Goal: Information Seeking & Learning: Find specific page/section

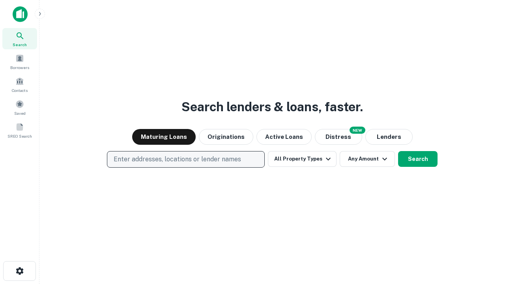
click at [186, 159] on p "Enter addresses, locations or lender names" at bounding box center [177, 159] width 127 height 9
type input "**********"
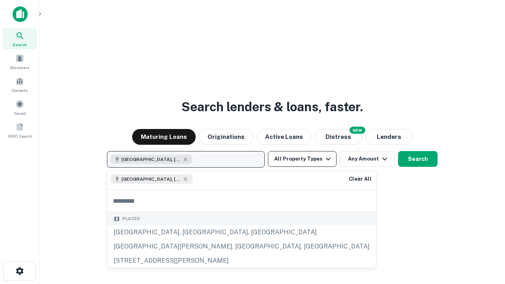
click at [302, 159] on button "All Property Types" at bounding box center [302, 159] width 69 height 16
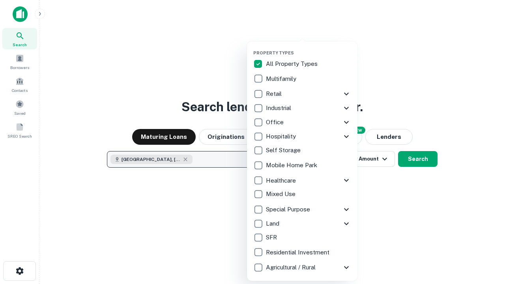
click at [309, 48] on button "button" at bounding box center [308, 48] width 111 height 0
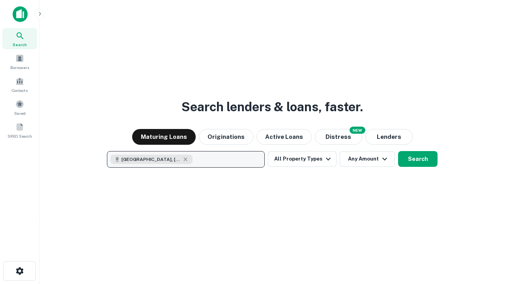
scroll to position [13, 0]
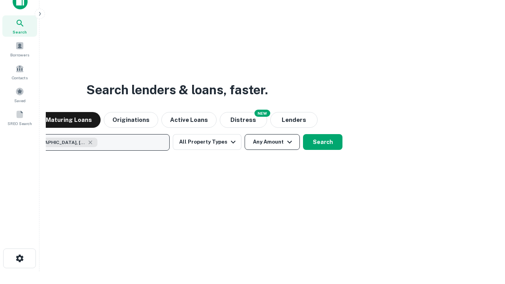
click at [245, 134] on button "Any Amount" at bounding box center [272, 142] width 55 height 16
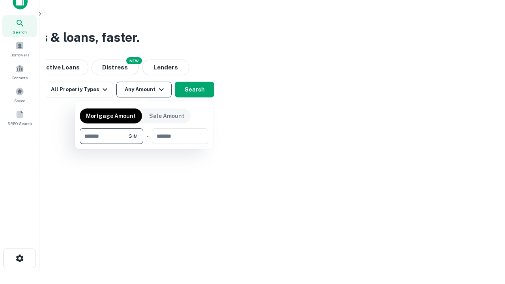
type input "*******"
click at [144, 144] on button "button" at bounding box center [144, 144] width 129 height 0
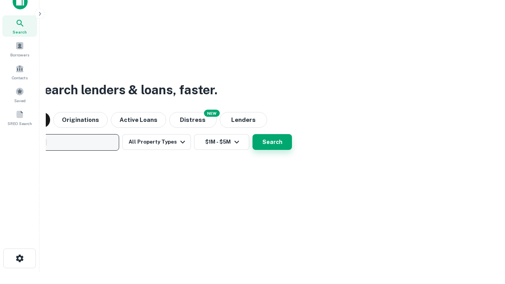
click at [253, 134] on button "Search" at bounding box center [272, 142] width 39 height 16
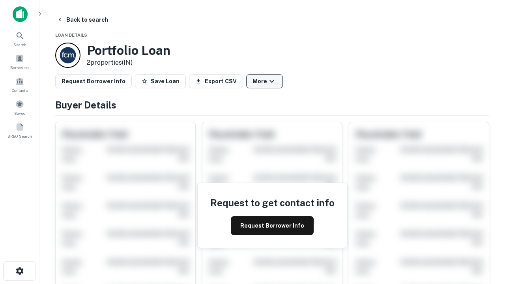
click at [264, 81] on button "More" at bounding box center [264, 81] width 37 height 14
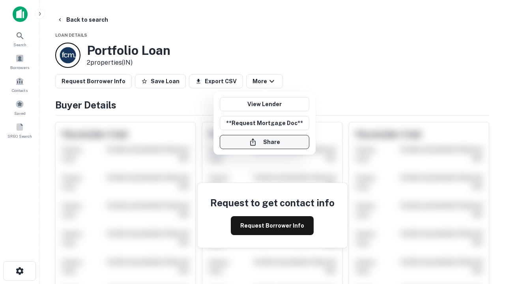
click at [264, 142] on button "Share" at bounding box center [265, 142] width 90 height 14
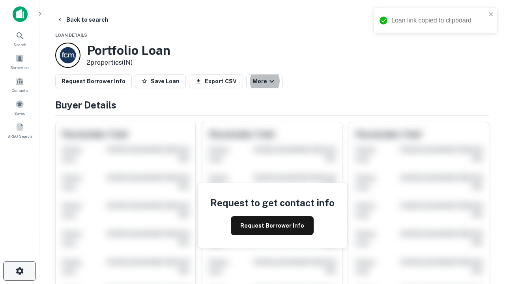
click at [19, 271] on icon "button" at bounding box center [19, 270] width 9 height 9
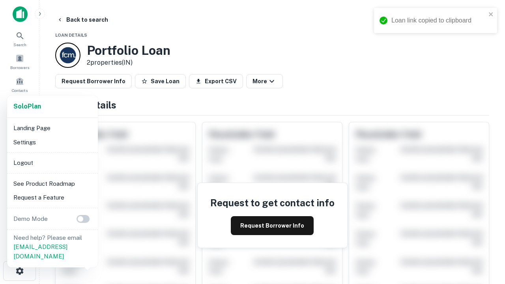
click at [52, 163] on li "Logout" at bounding box center [52, 163] width 84 height 14
